Goal: Complete application form: Complete application form

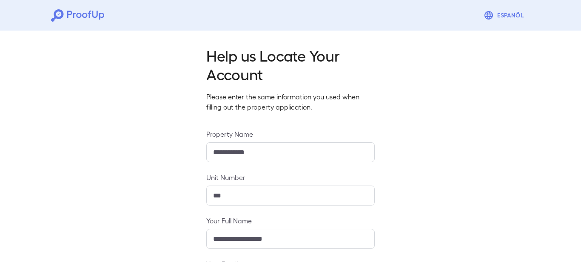
scroll to position [123, 0]
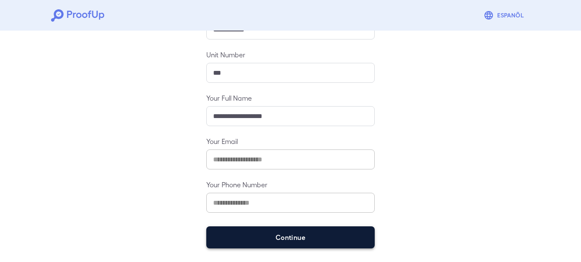
click at [242, 234] on button "Continue" at bounding box center [290, 238] width 168 height 22
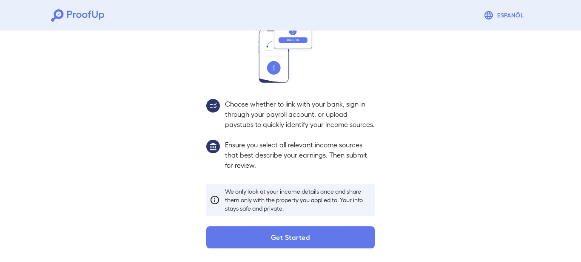
scroll to position [111, 0]
click at [242, 234] on button "Get Started" at bounding box center [290, 238] width 168 height 22
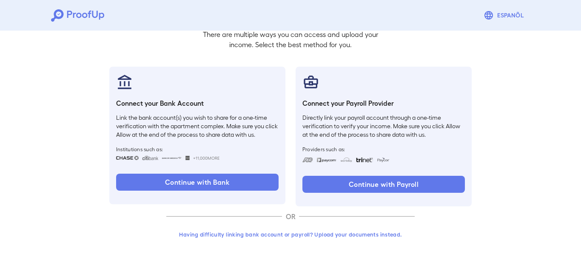
scroll to position [62, 0]
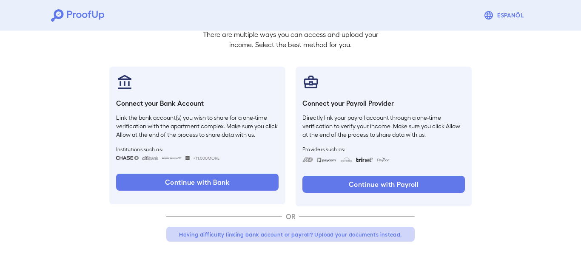
click at [252, 235] on button "Having difficulty linking bank account or payroll? Upload your documents instea…" at bounding box center [290, 234] width 248 height 15
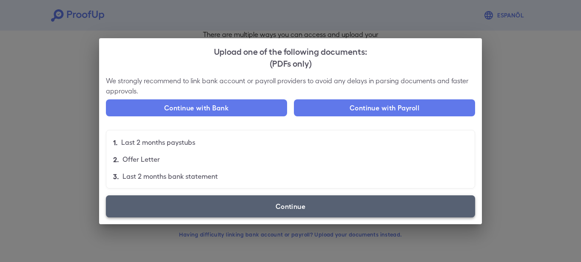
click at [256, 208] on label "Continue" at bounding box center [290, 207] width 369 height 22
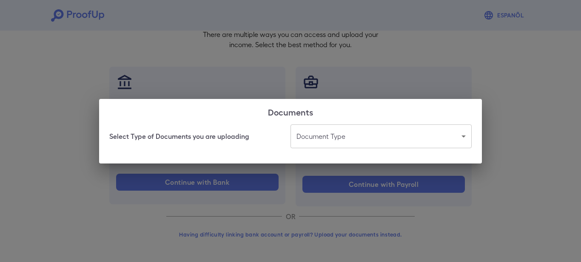
click at [331, 138] on body "Espanõl Go back How Would You Like to Verify Your Income? There are multiple wa…" at bounding box center [290, 100] width 581 height 325
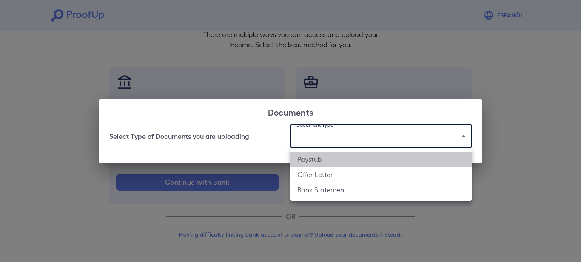
click at [318, 162] on li "Paystub" at bounding box center [380, 159] width 181 height 15
type input "*******"
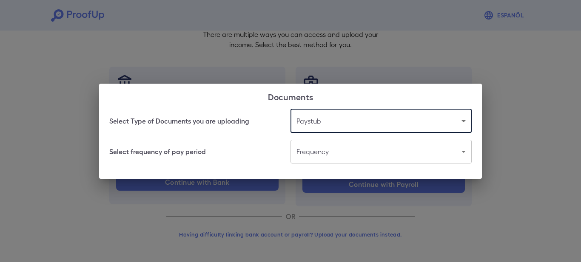
click at [320, 155] on body "Espanõl Go back How Would You Like to Verify Your Income? There are multiple wa…" at bounding box center [290, 100] width 581 height 325
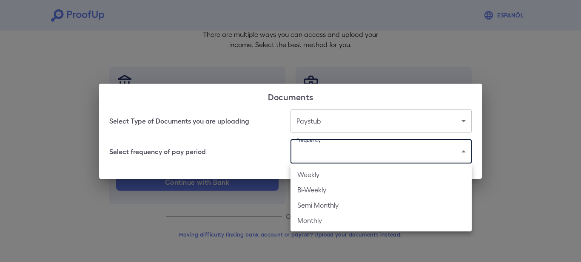
click at [316, 193] on li "Bi-Weekly" at bounding box center [380, 189] width 181 height 15
type input "*********"
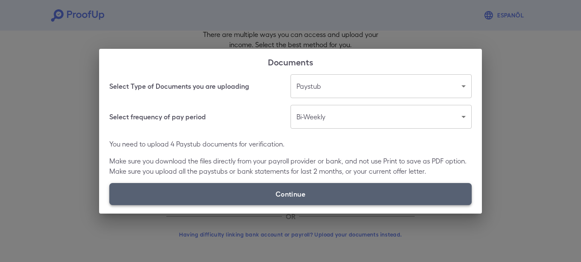
click at [315, 194] on label "Continue" at bounding box center [290, 194] width 362 height 22
click at [110, 205] on input "Continue" at bounding box center [109, 205] width 0 height 0
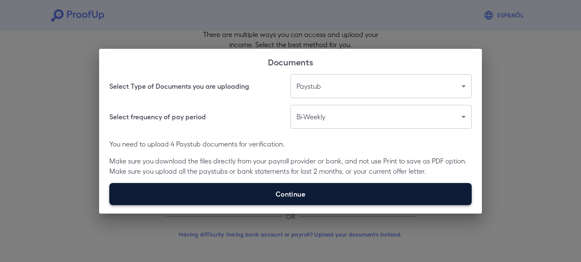
type input "**********"
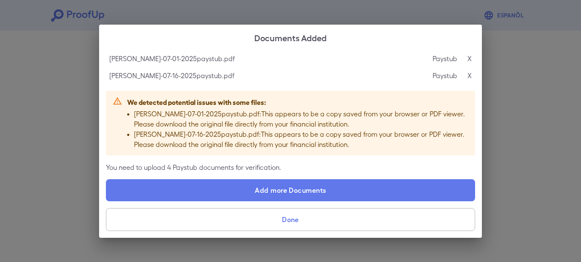
click at [468, 76] on p "X" at bounding box center [469, 76] width 4 height 10
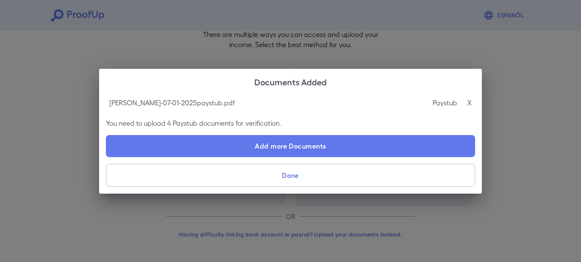
click at [468, 100] on p "X" at bounding box center [469, 103] width 4 height 10
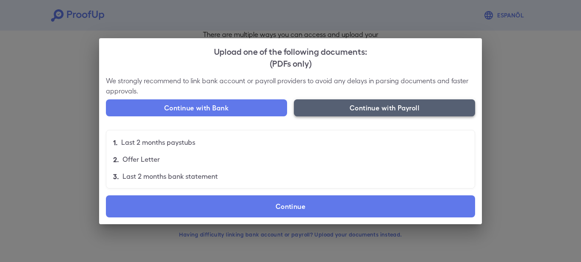
click at [355, 111] on button "Continue with Payroll" at bounding box center [384, 107] width 181 height 17
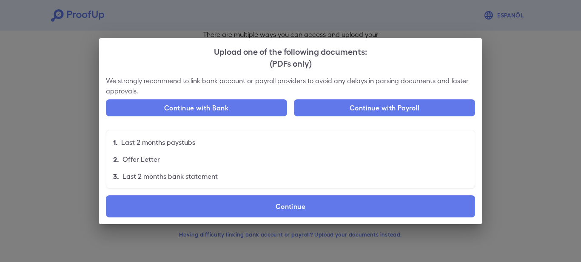
click at [257, 16] on div "Upload one of the following documents: (PDFs only) We strongly recommend to lin…" at bounding box center [290, 131] width 581 height 262
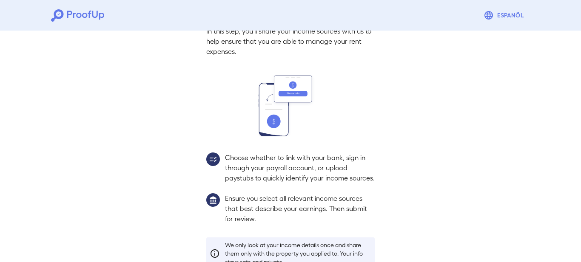
scroll to position [62, 0]
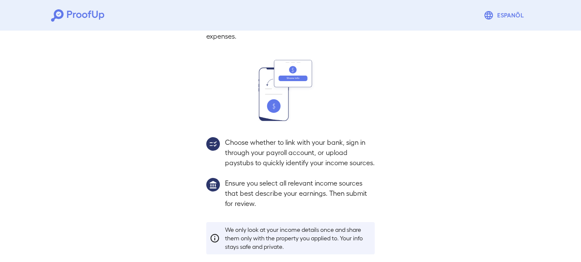
scroll to position [123, 0]
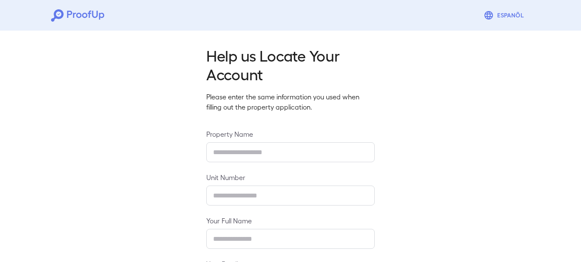
type input "**********"
type input "***"
type input "**********"
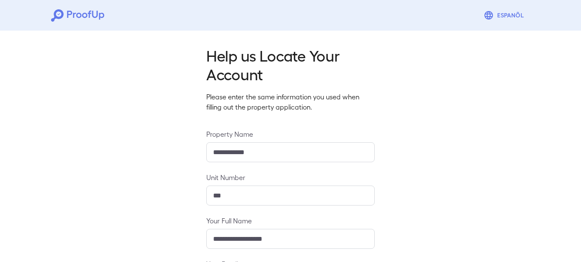
scroll to position [123, 0]
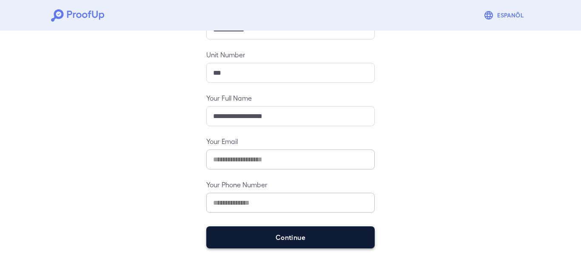
click at [241, 238] on button "Continue" at bounding box center [290, 238] width 168 height 22
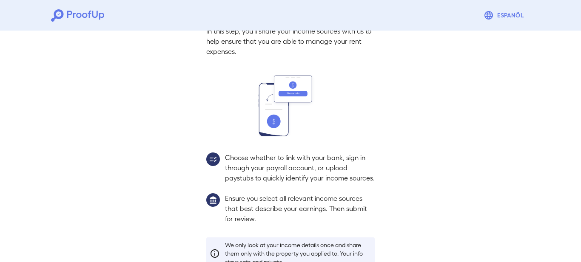
scroll to position [111, 0]
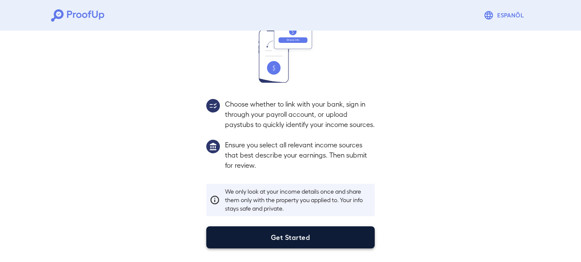
click at [254, 237] on button "Get Started" at bounding box center [290, 238] width 168 height 22
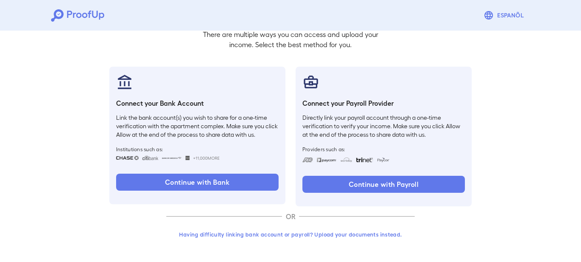
scroll to position [62, 0]
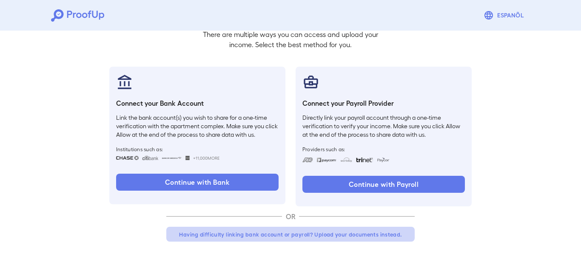
click at [297, 235] on button "Having difficulty linking bank account or payroll? Upload your documents instea…" at bounding box center [290, 234] width 248 height 15
